Goal: Information Seeking & Learning: Learn about a topic

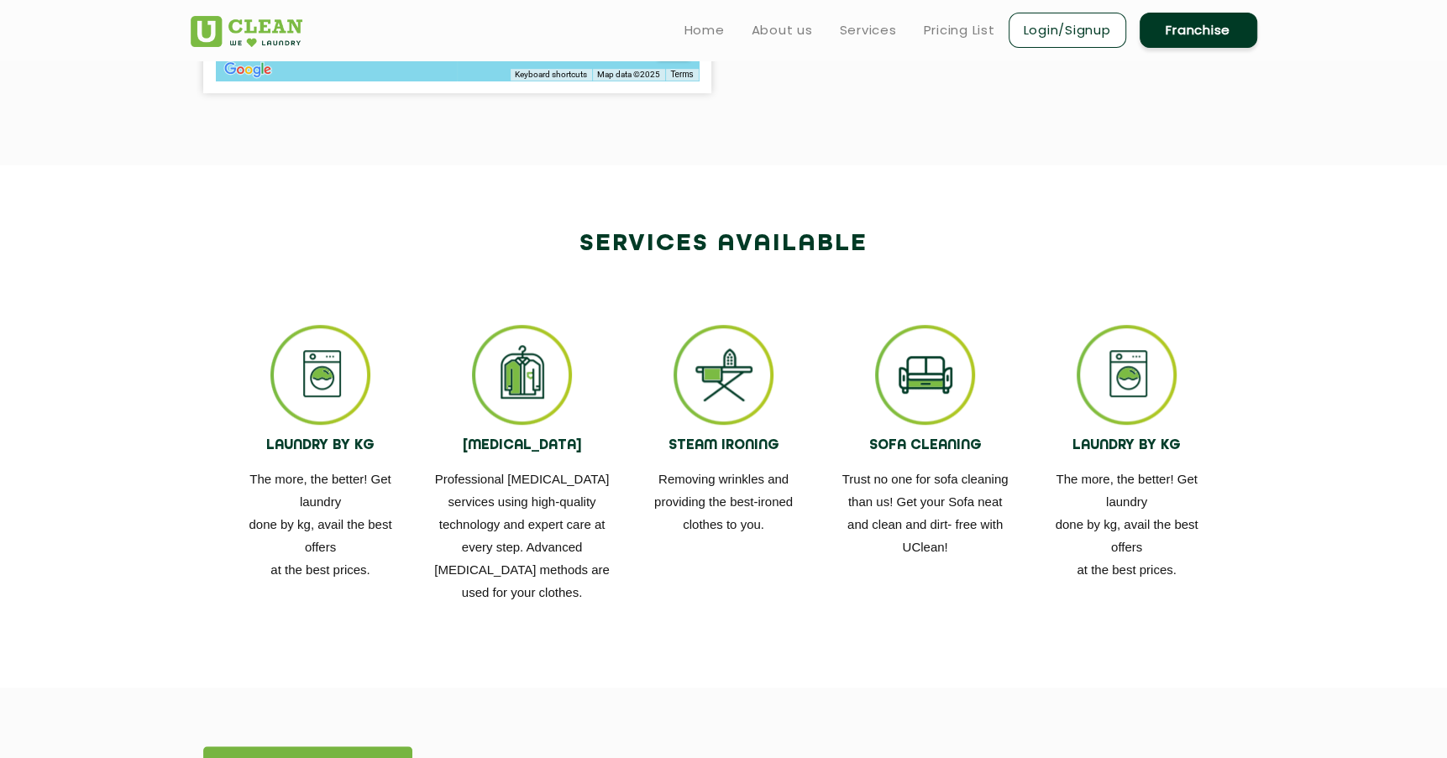
scroll to position [525, 0]
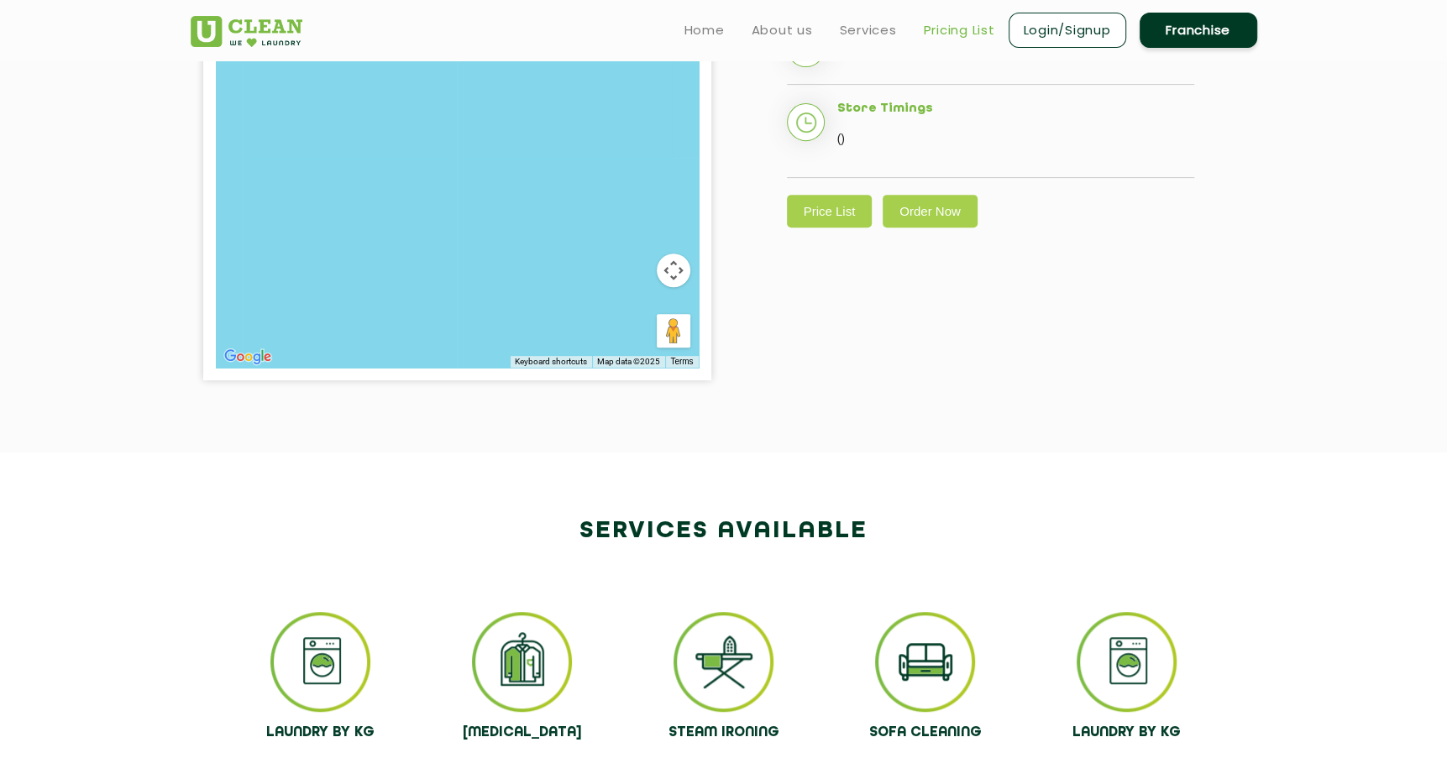
click at [934, 30] on link "Pricing List" at bounding box center [959, 30] width 71 height 20
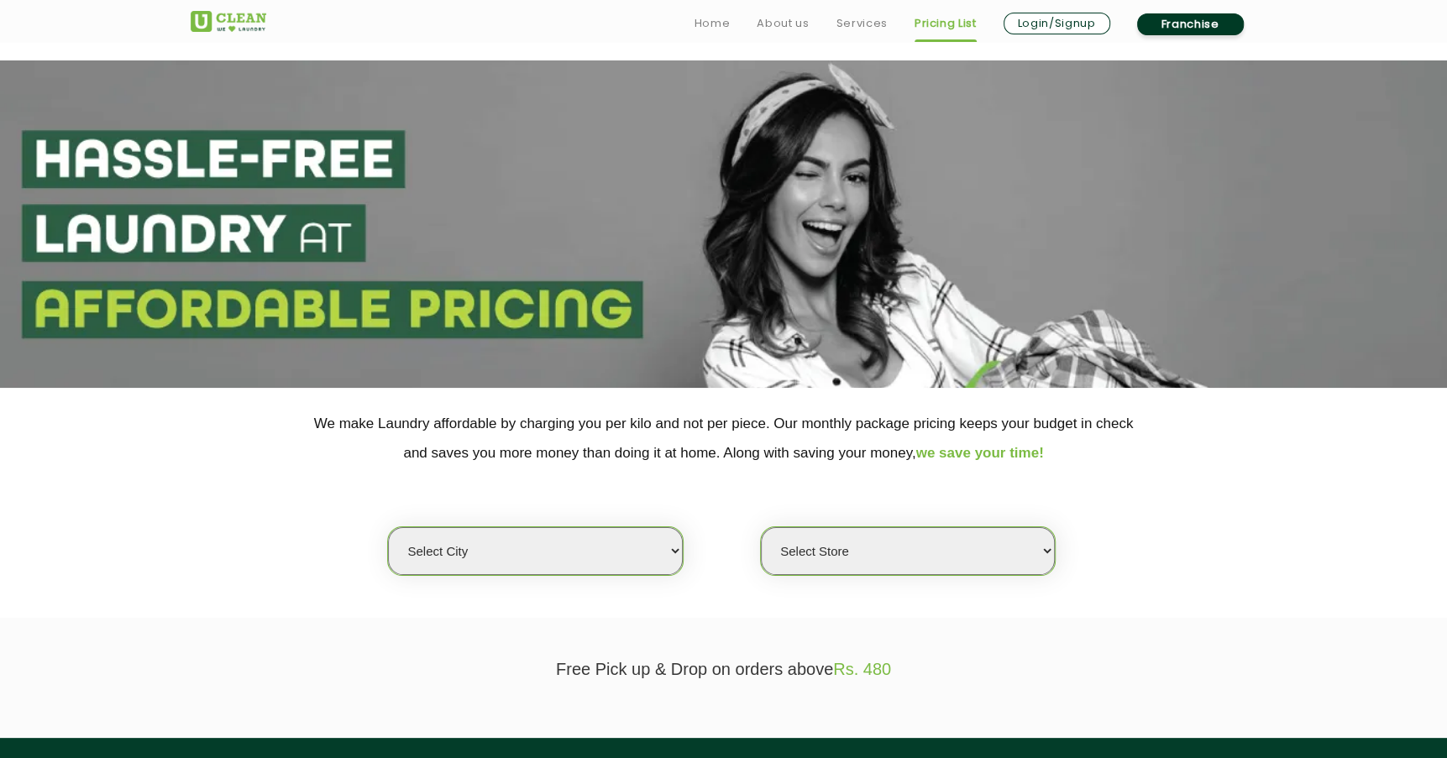
scroll to position [382, 0]
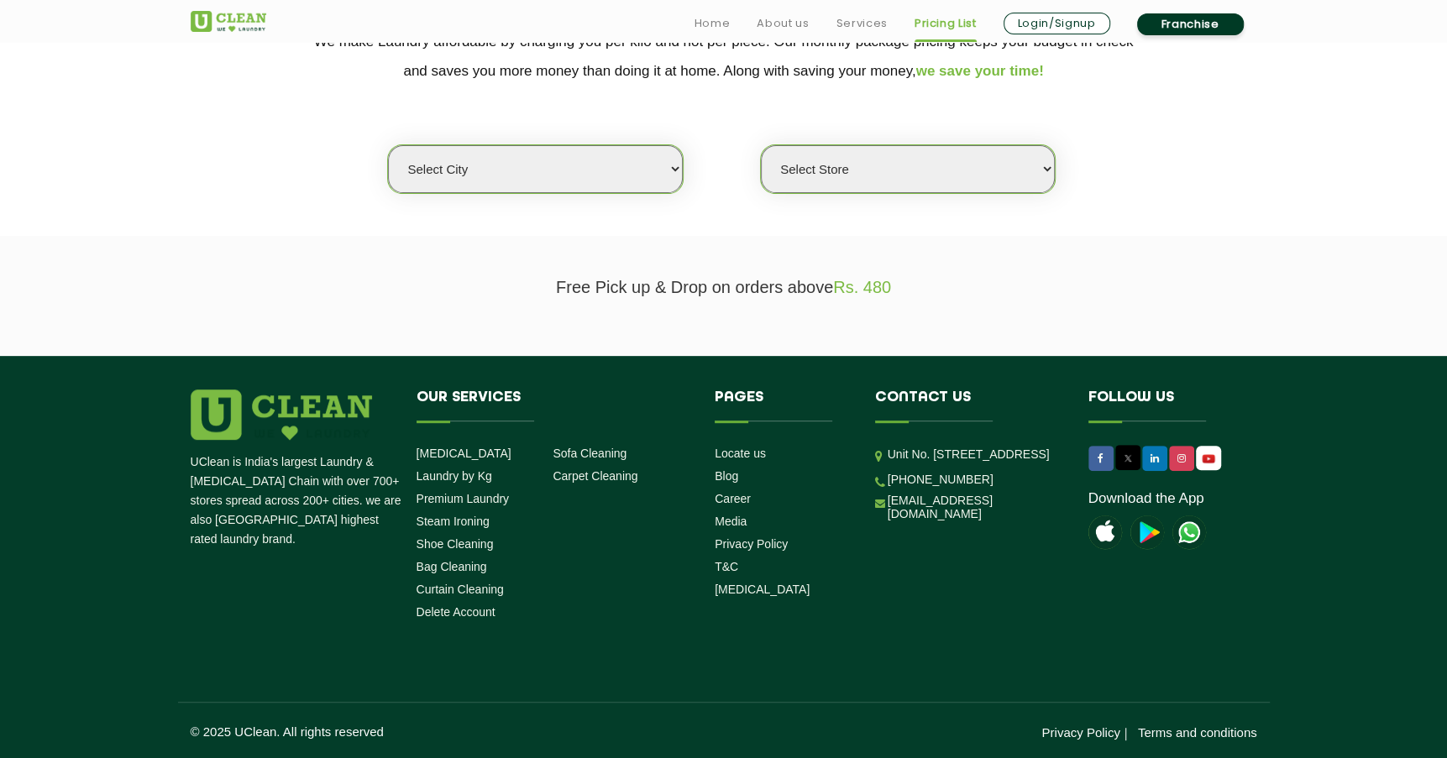
click at [603, 170] on select "Select city [GEOGRAPHIC_DATA] [GEOGRAPHIC_DATA] [GEOGRAPHIC_DATA] [GEOGRAPHIC_D…" at bounding box center [535, 169] width 294 height 48
select select "4"
click at [388, 145] on select "Select city [GEOGRAPHIC_DATA] [GEOGRAPHIC_DATA] [GEOGRAPHIC_DATA] [GEOGRAPHIC_D…" at bounding box center [535, 169] width 294 height 48
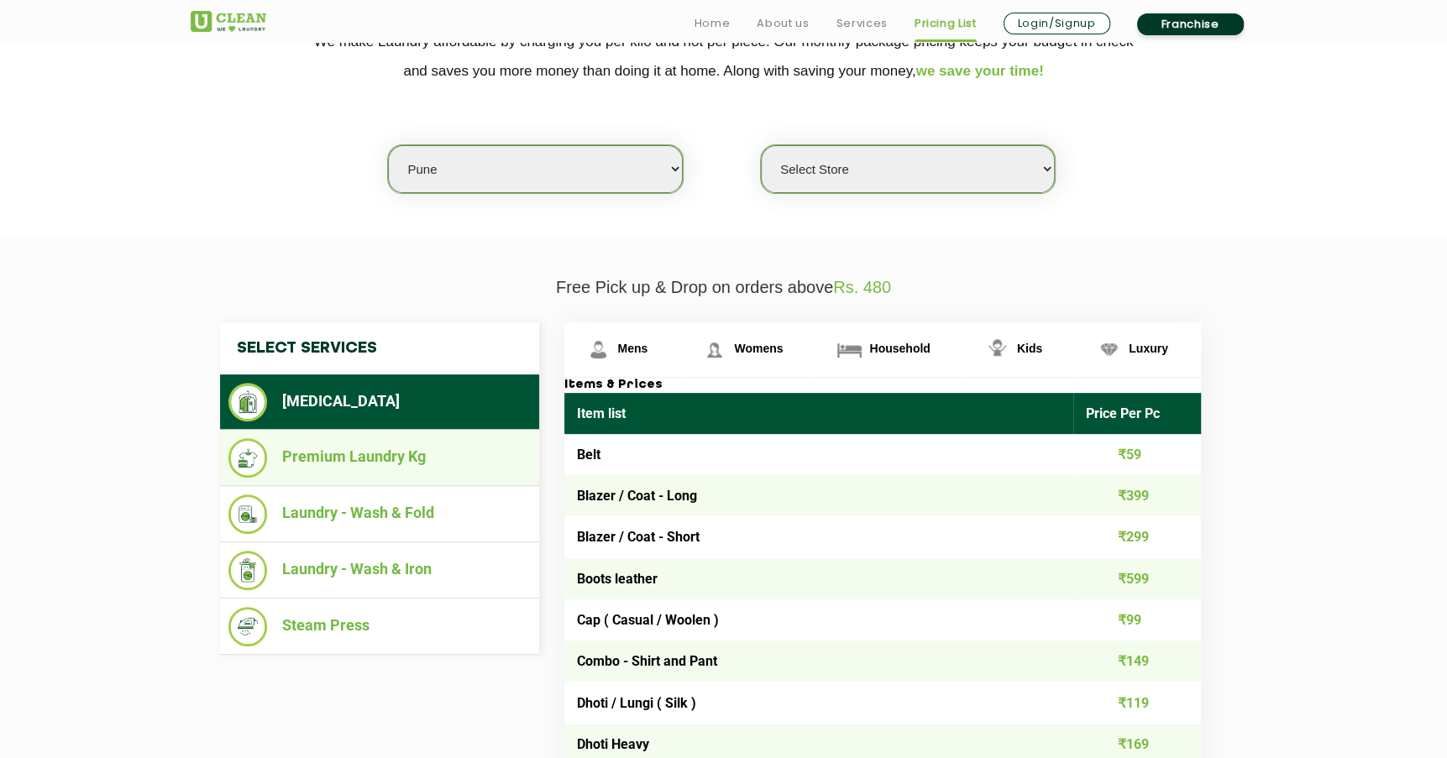
click at [361, 457] on li "Premium Laundry Kg" at bounding box center [379, 457] width 302 height 39
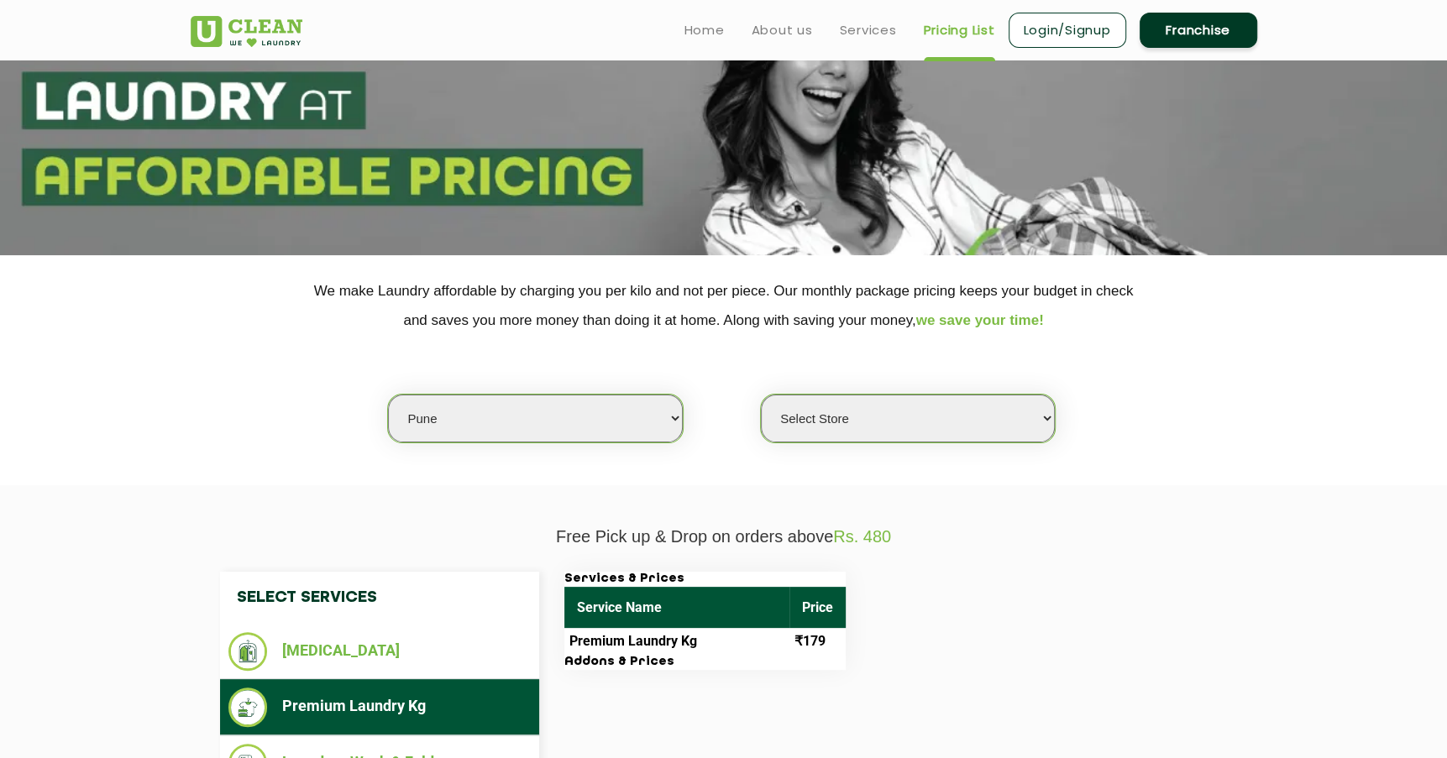
scroll to position [130, 0]
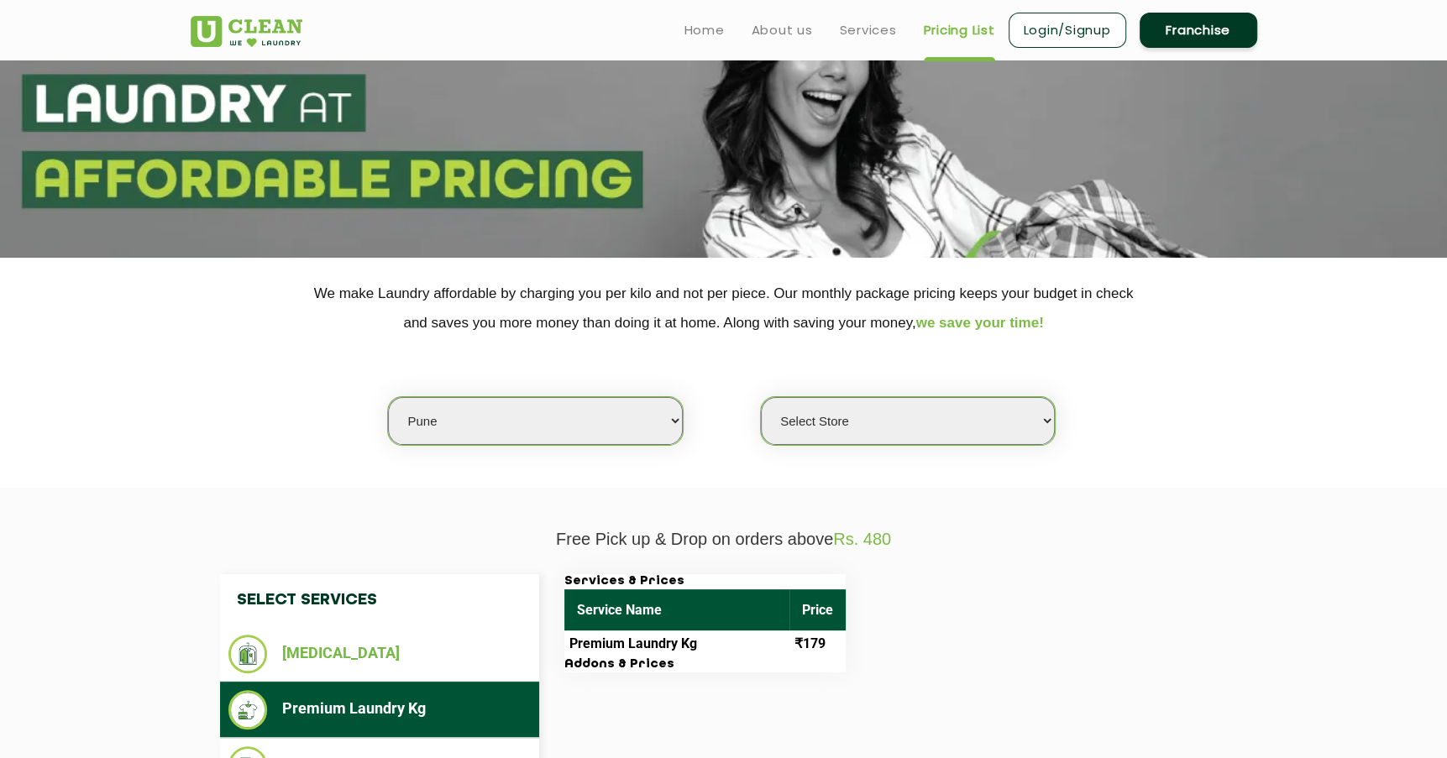
click at [908, 426] on select "Select Store [GEOGRAPHIC_DATA] [GEOGRAPHIC_DATA] [GEOGRAPHIC_DATA] [GEOGRAPHIC_…" at bounding box center [908, 421] width 294 height 48
select select "380"
click at [761, 397] on select "Select Store [GEOGRAPHIC_DATA] [GEOGRAPHIC_DATA] [GEOGRAPHIC_DATA] [GEOGRAPHIC_…" at bounding box center [908, 421] width 294 height 48
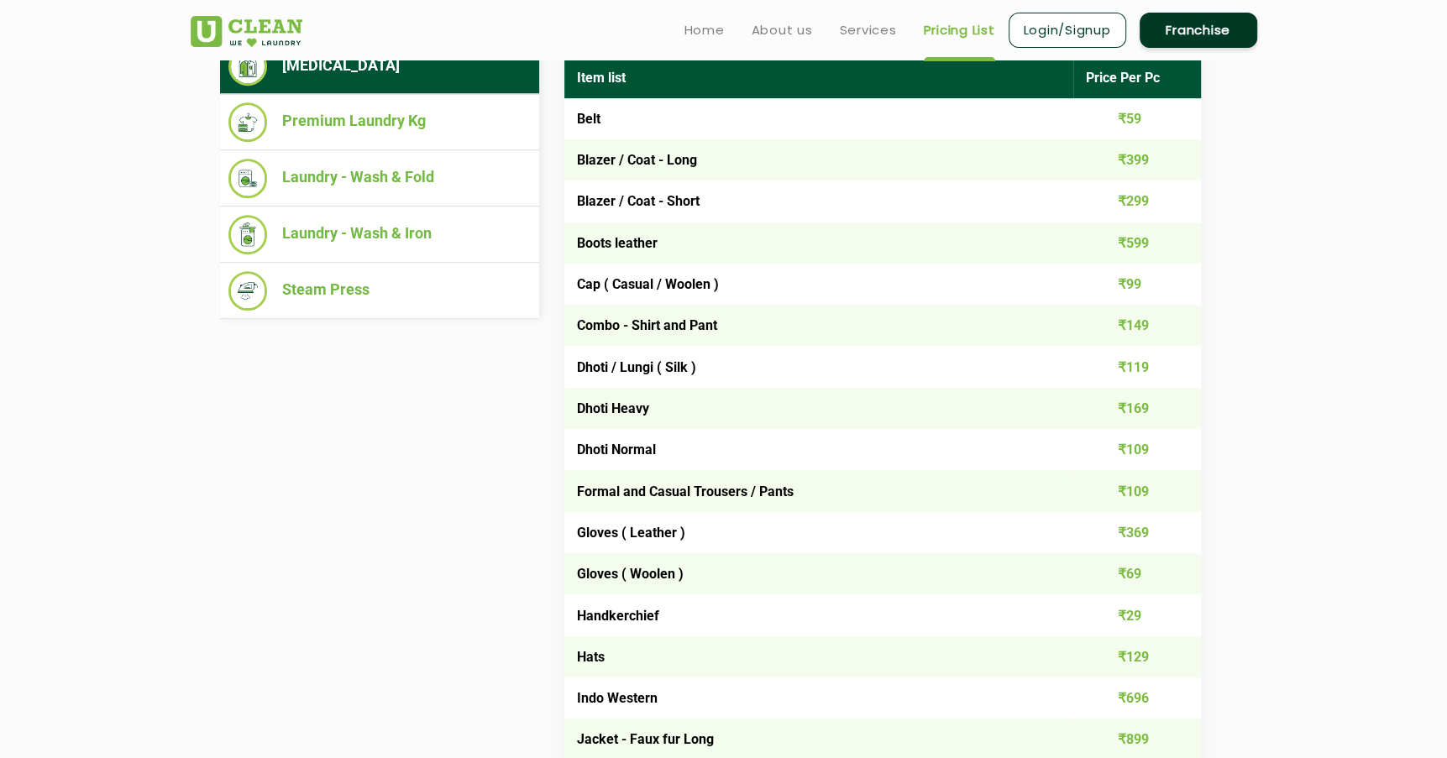
scroll to position [634, 0]
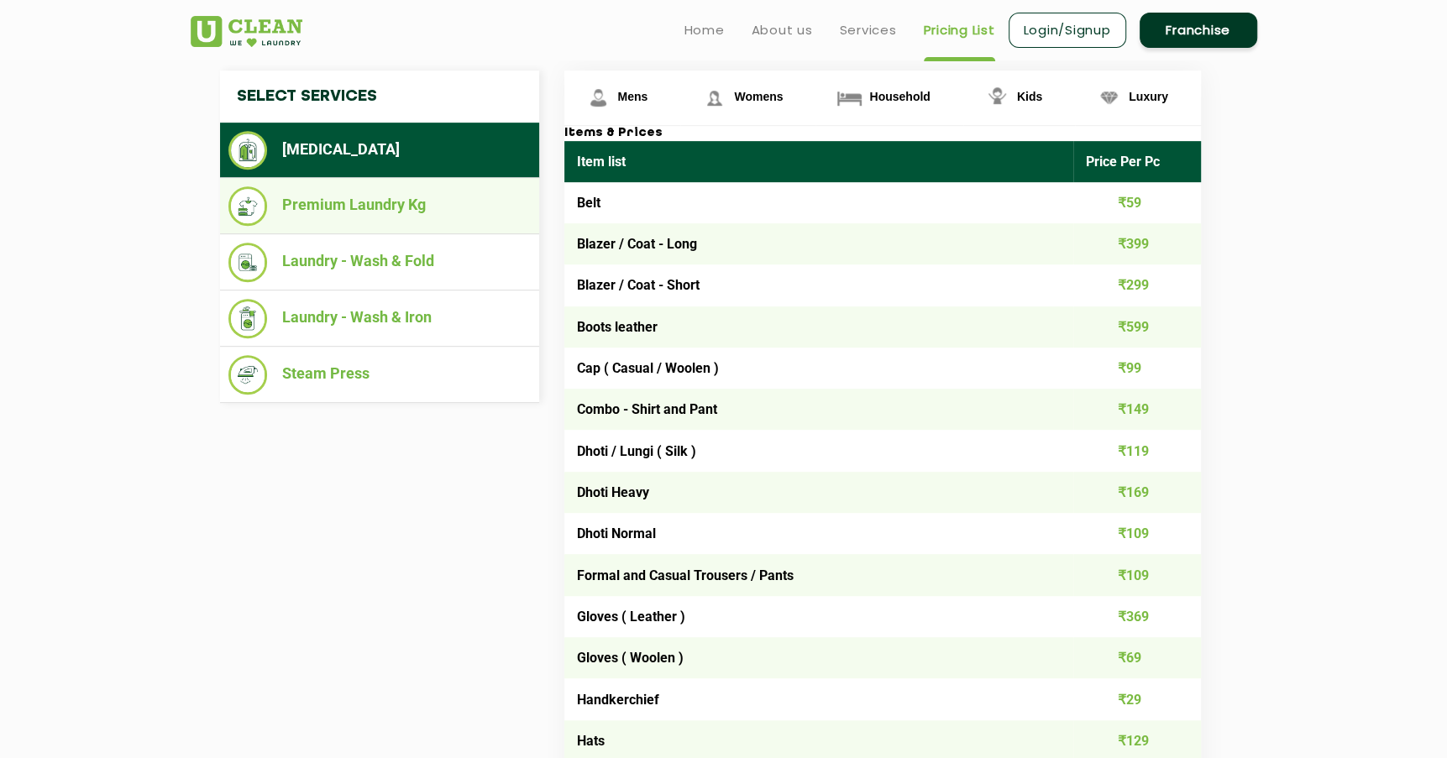
click at [374, 201] on li "Premium Laundry Kg" at bounding box center [379, 205] width 302 height 39
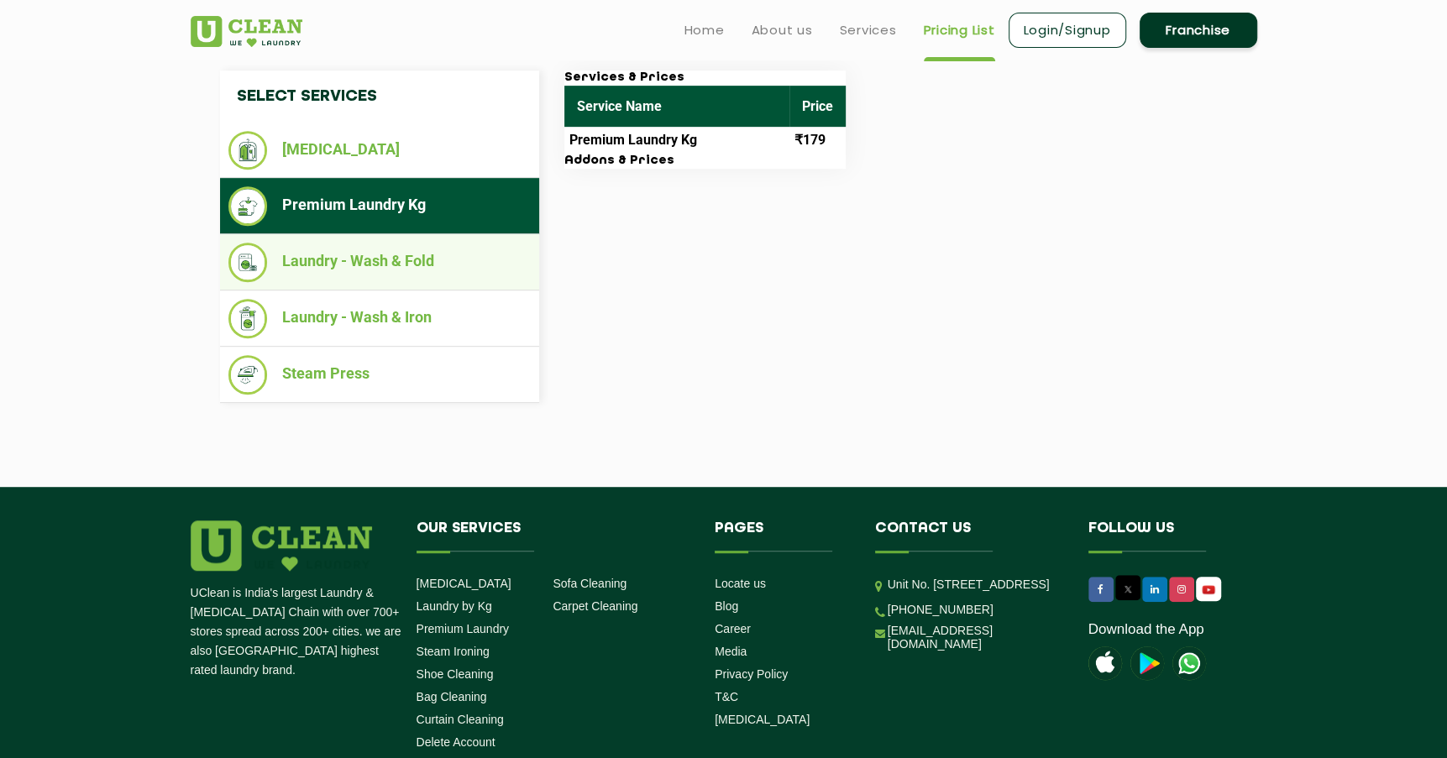
click at [434, 272] on li "Laundry - Wash & Fold" at bounding box center [379, 262] width 302 height 39
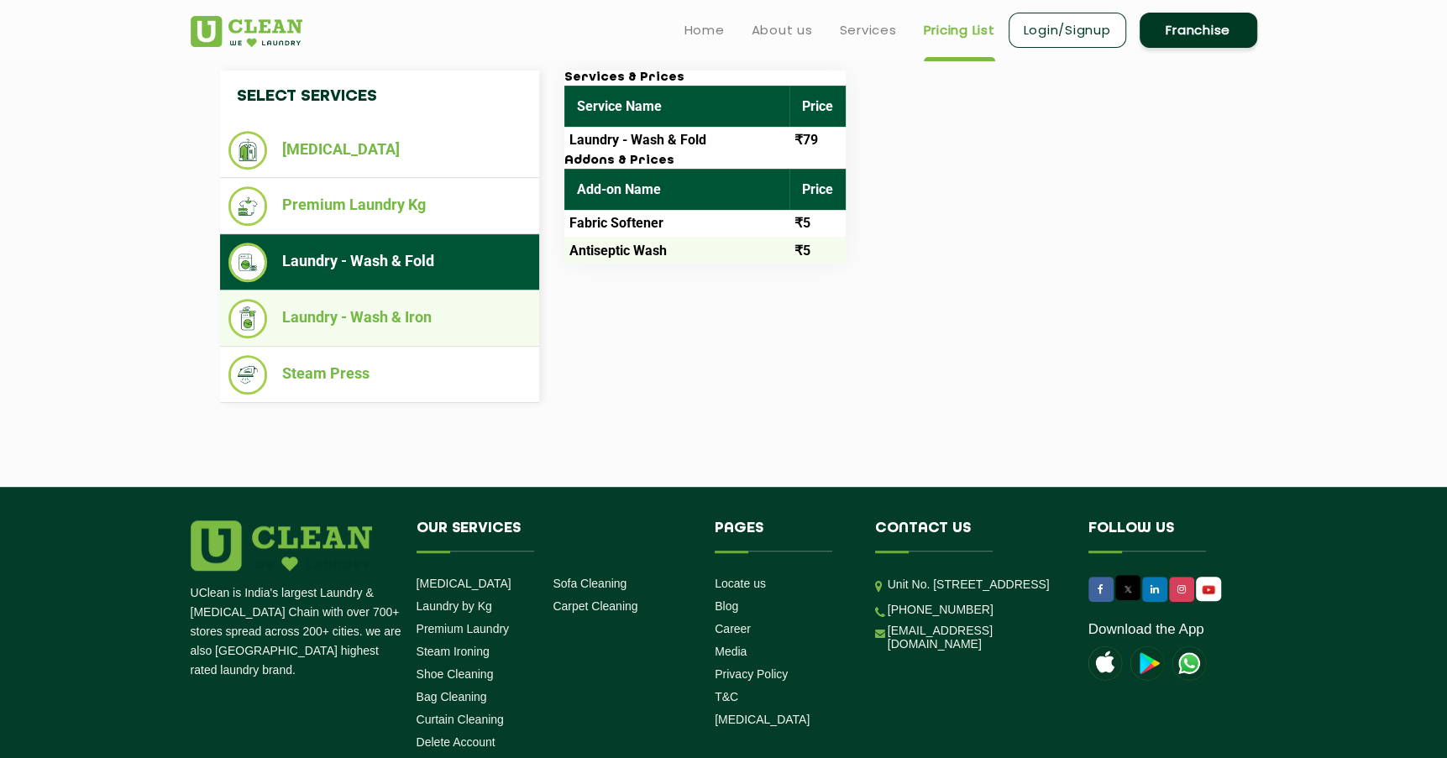
click at [425, 312] on li "Laundry - Wash & Iron" at bounding box center [379, 318] width 302 height 39
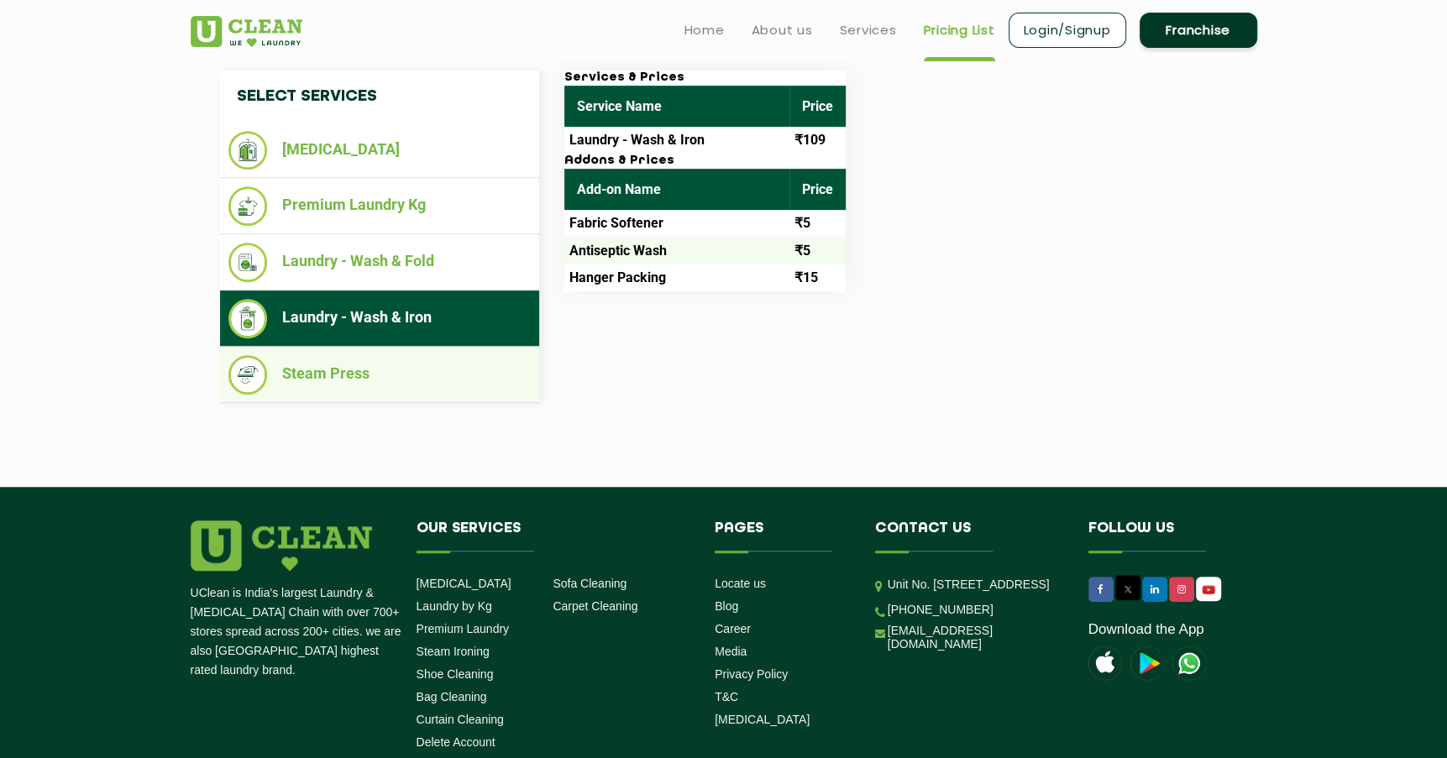
click at [442, 356] on li "Steam Press" at bounding box center [379, 374] width 302 height 39
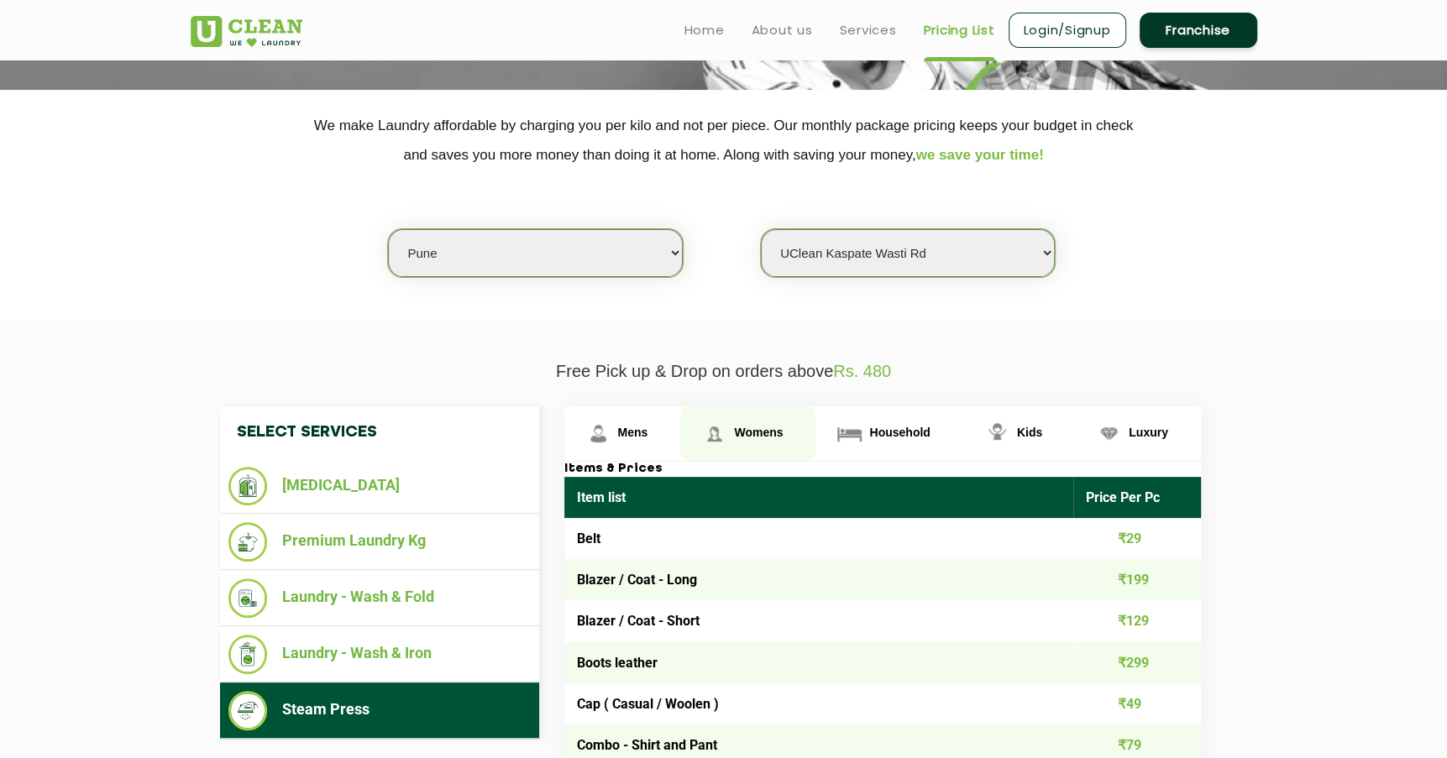
scroll to position [46, 0]
